Goal: Information Seeking & Learning: Learn about a topic

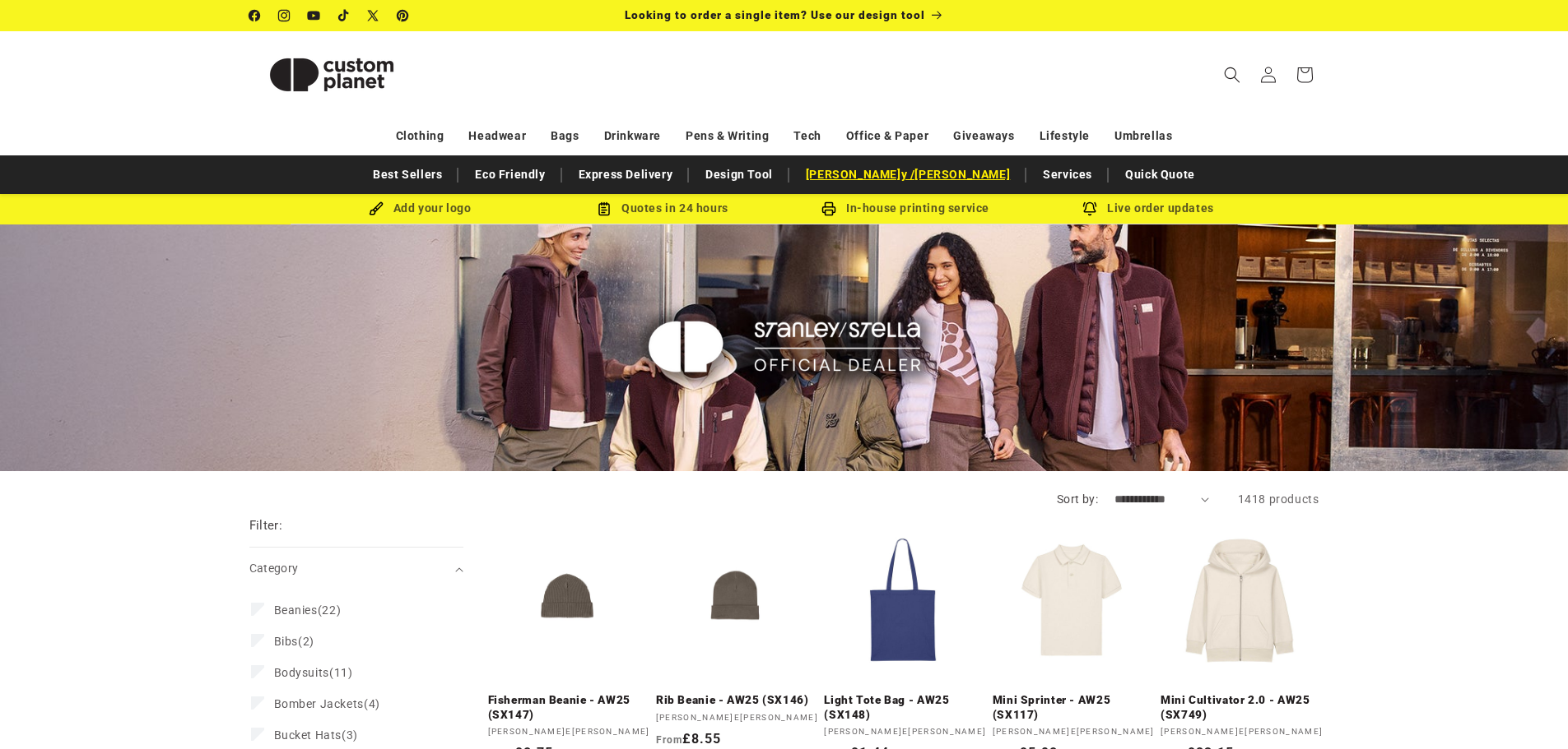
click at [925, 182] on link "[PERSON_NAME] / [PERSON_NAME]" at bounding box center [908, 175] width 221 height 29
click at [323, 97] on img at bounding box center [332, 75] width 165 height 74
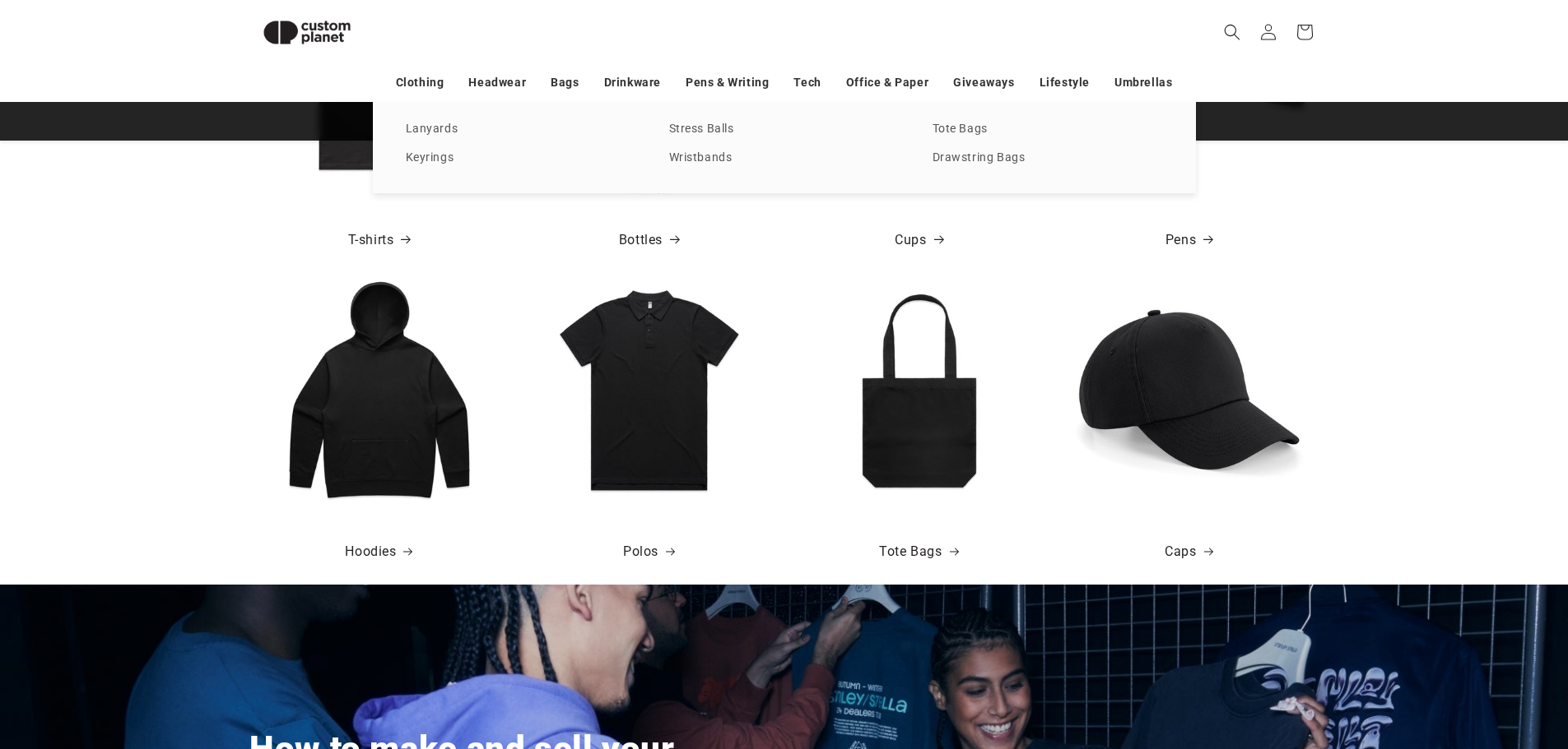
scroll to position [0, 1568]
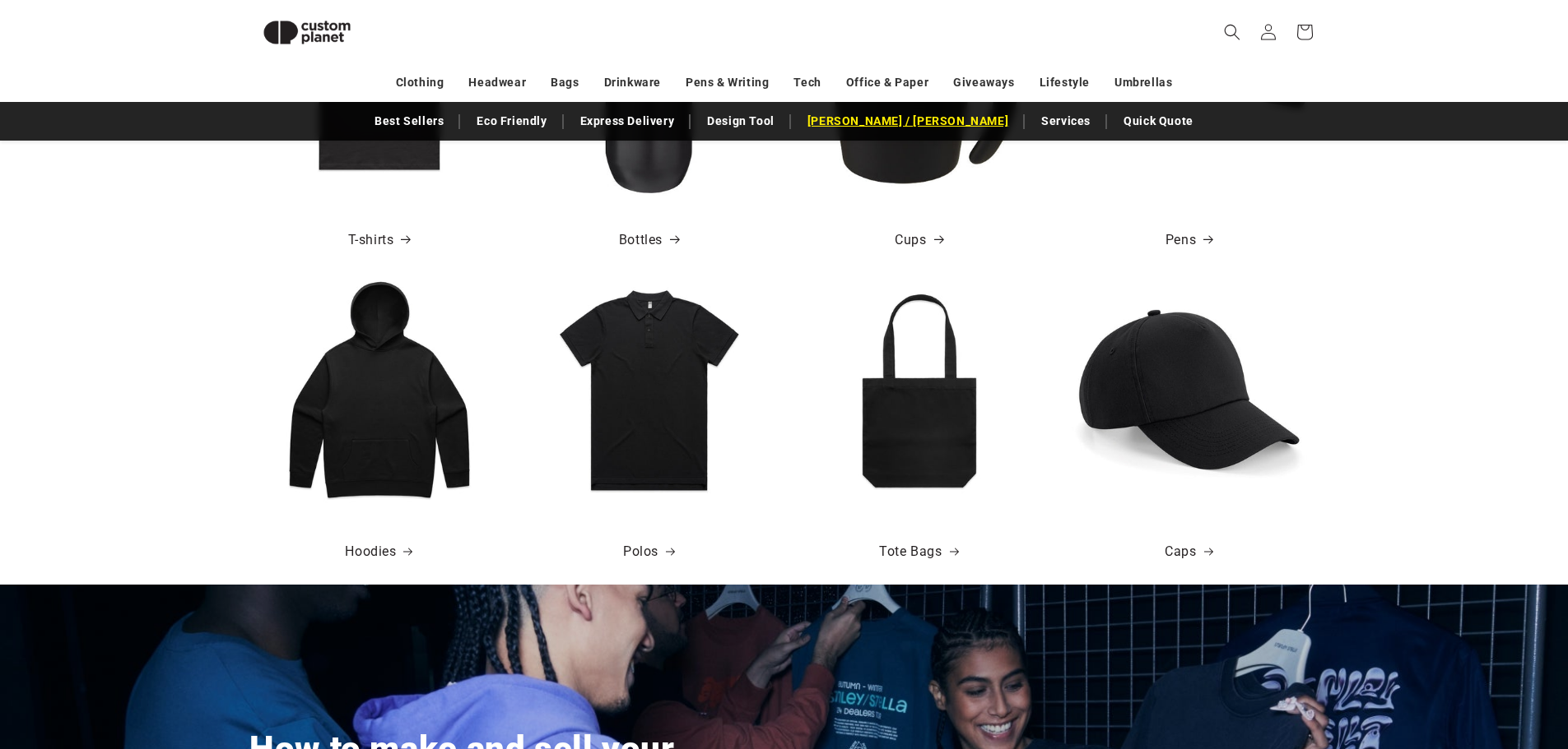
click at [935, 117] on link "[PERSON_NAME] / [PERSON_NAME]" at bounding box center [908, 121] width 217 height 29
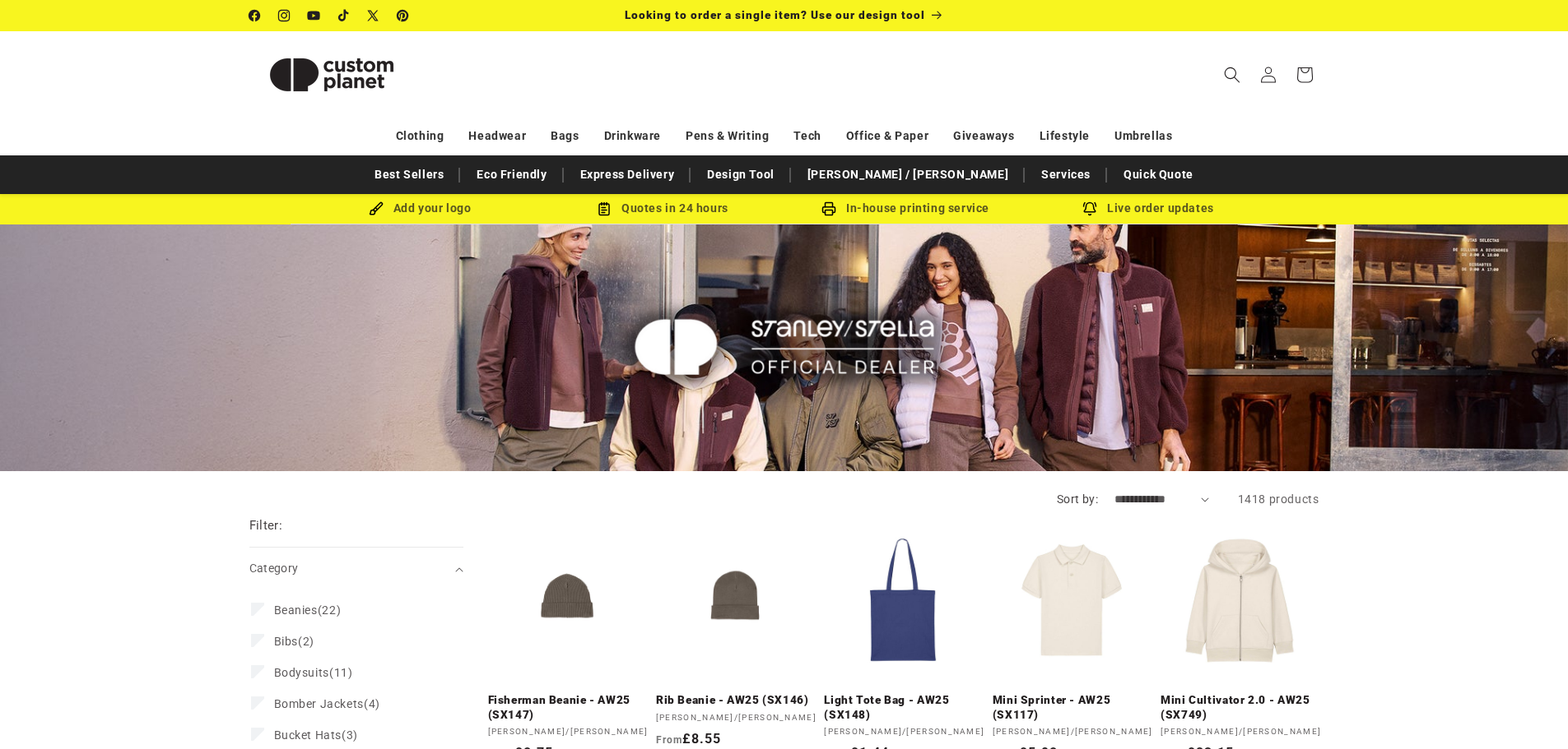
click at [860, 352] on img at bounding box center [783, 348] width 340 height 272
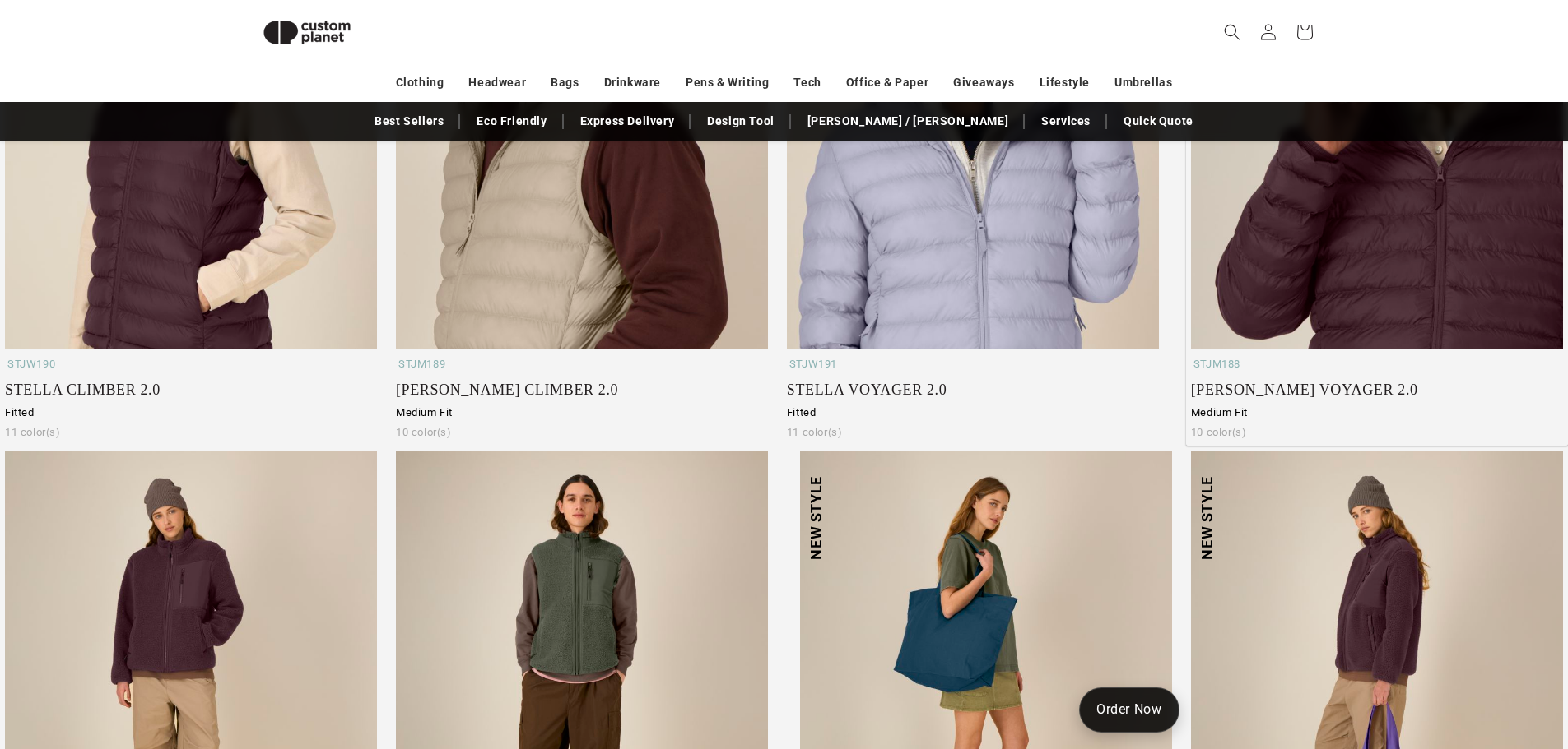
scroll to position [557, 0]
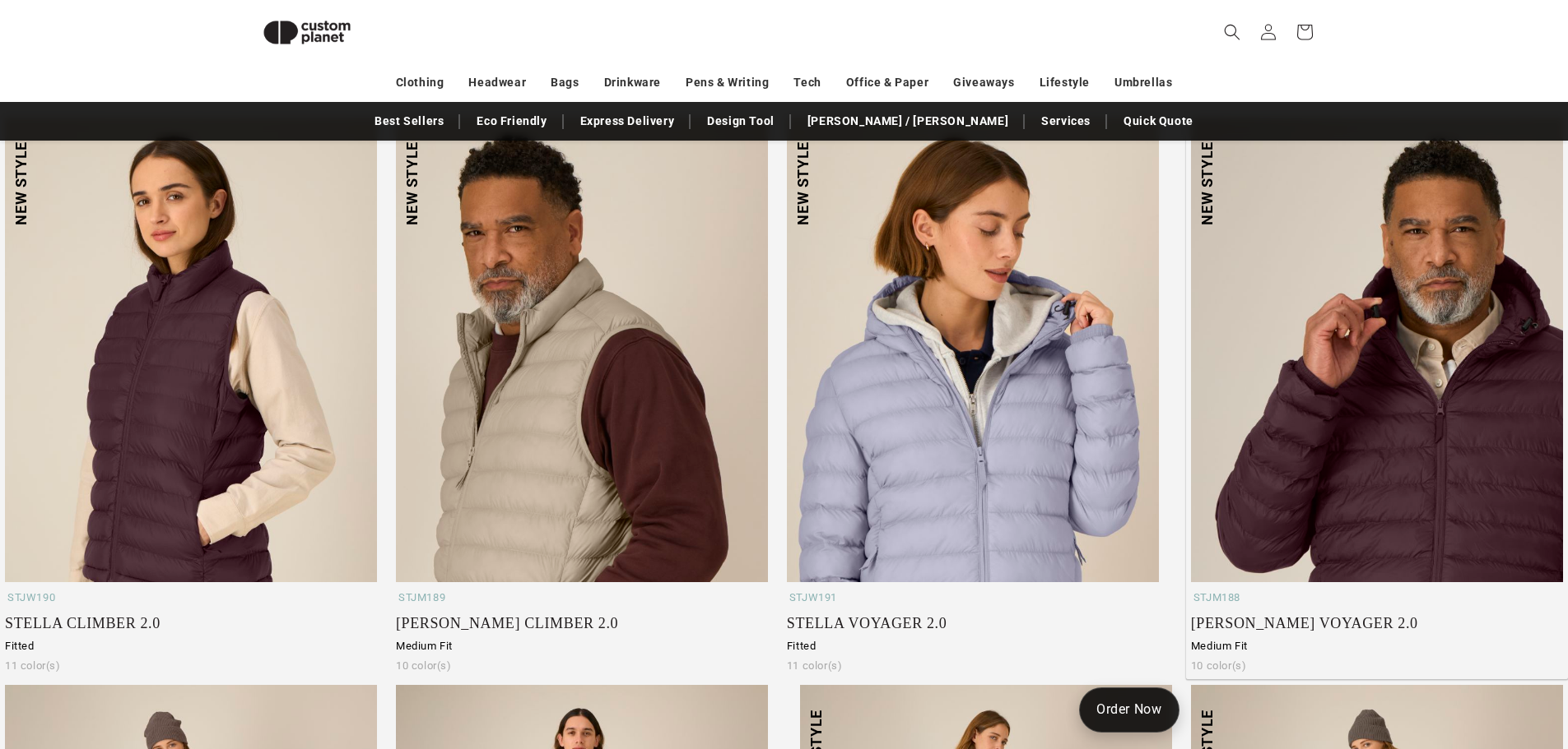
click at [1379, 333] on img at bounding box center [1377, 350] width 372 height 466
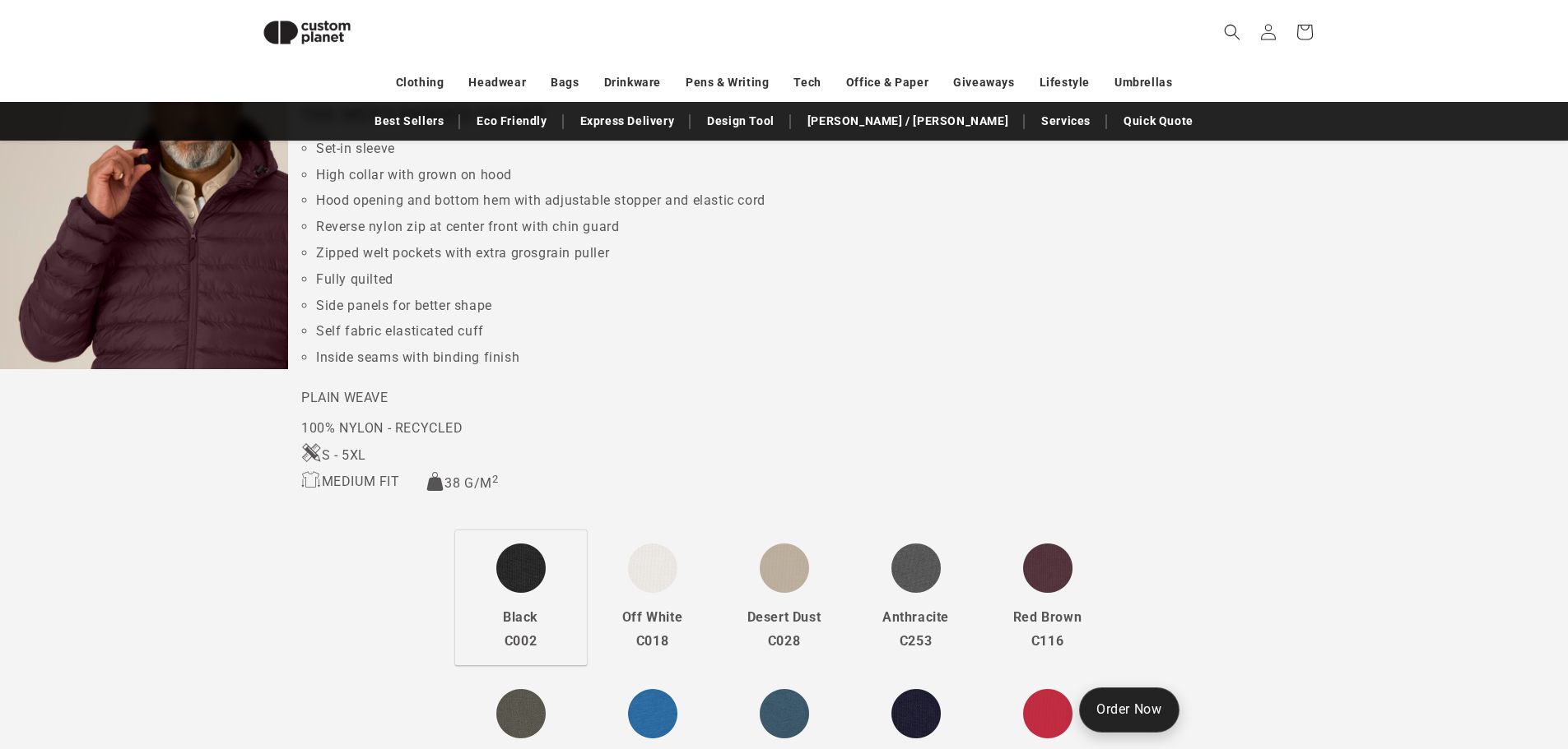
click at [524, 553] on img at bounding box center [521, 571] width 49 height 55
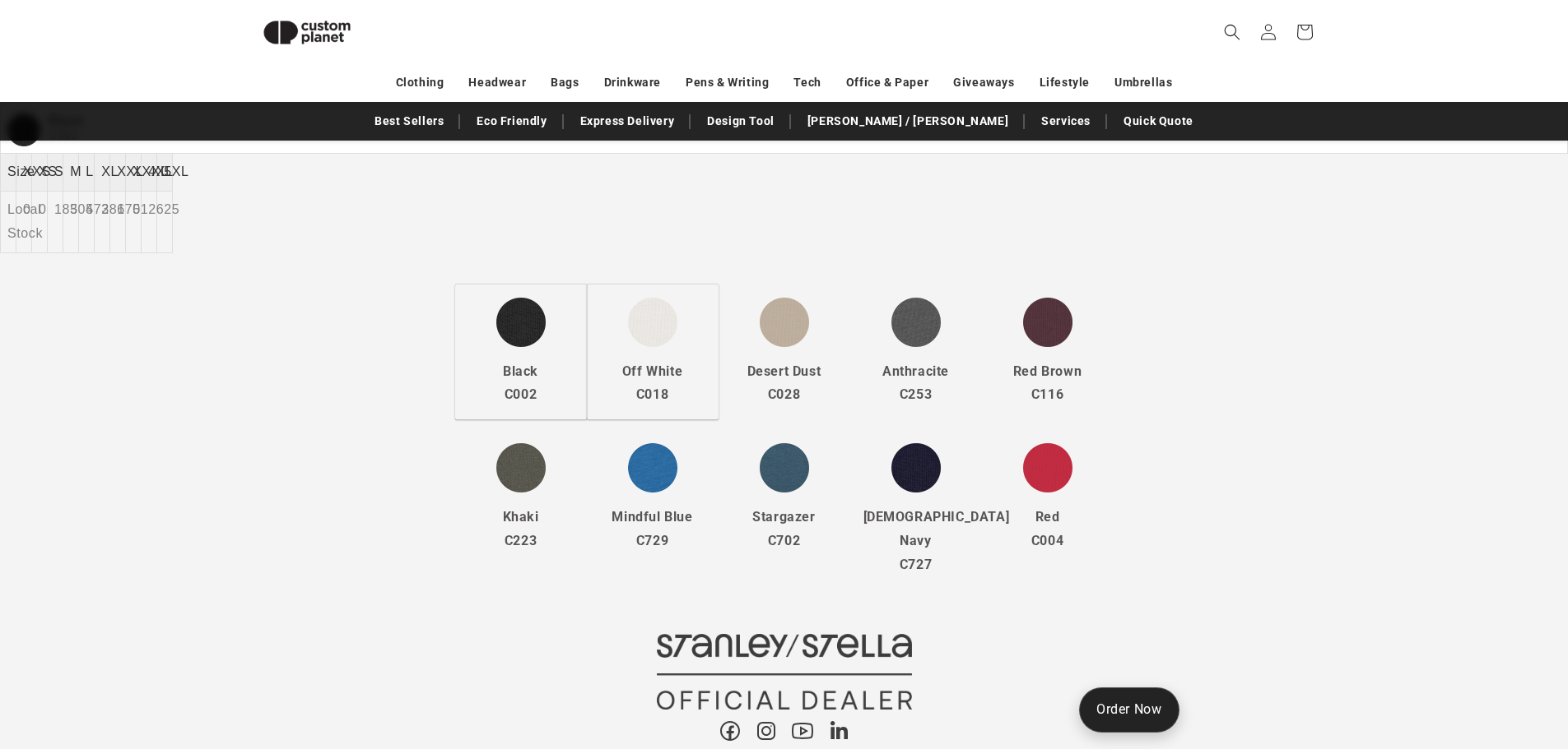
click at [680, 357] on div "Off White C018" at bounding box center [653, 352] width 131 height 136
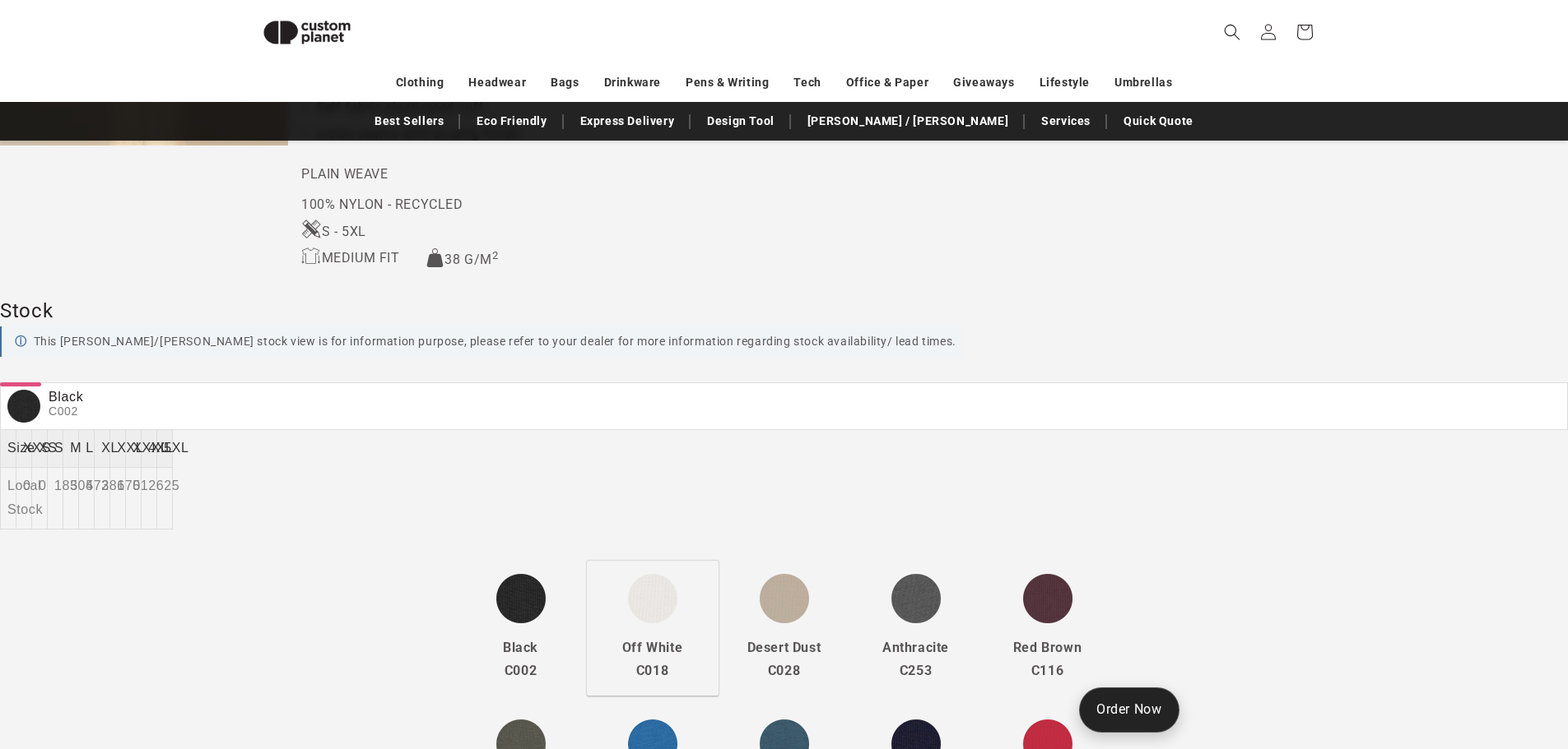
scroll to position [710, 0]
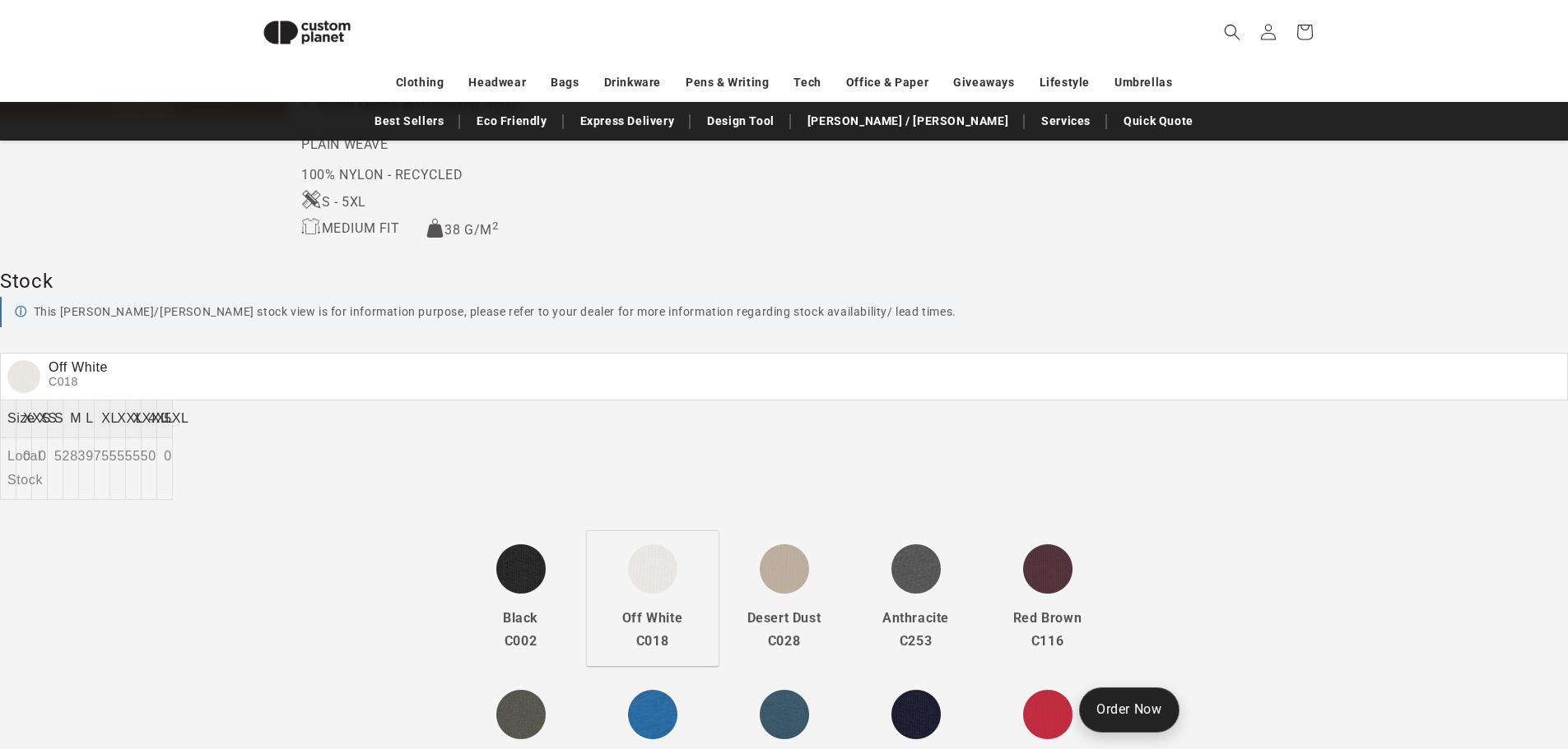
click at [71, 359] on th "Off White C018" at bounding box center [784, 376] width 1567 height 46
